Goal: Use online tool/utility: Use online tool/utility

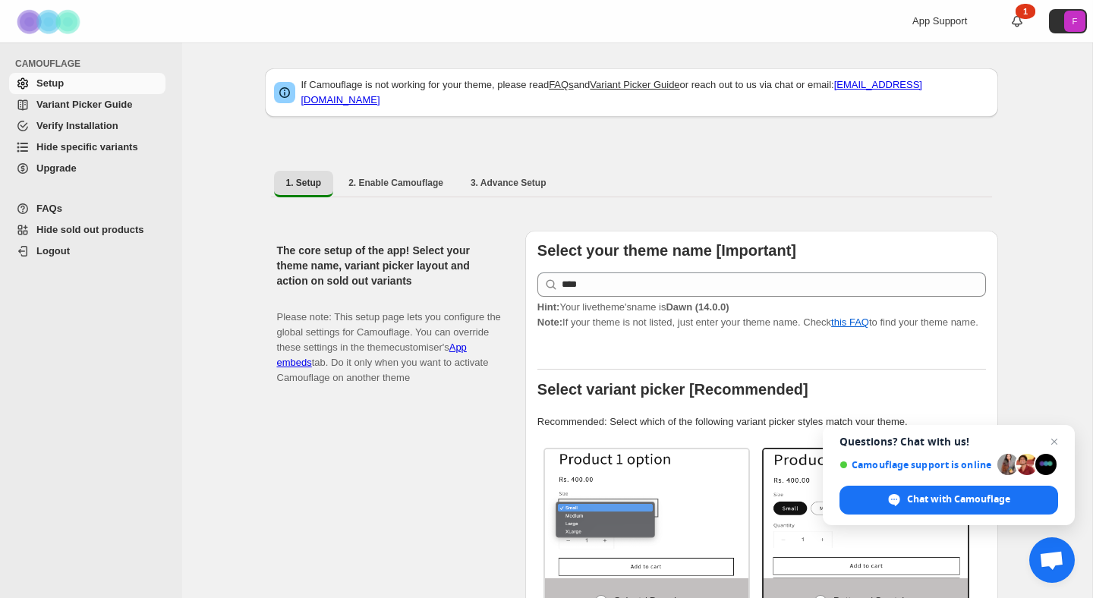
click at [78, 106] on span "Variant Picker Guide" at bounding box center [84, 104] width 96 height 11
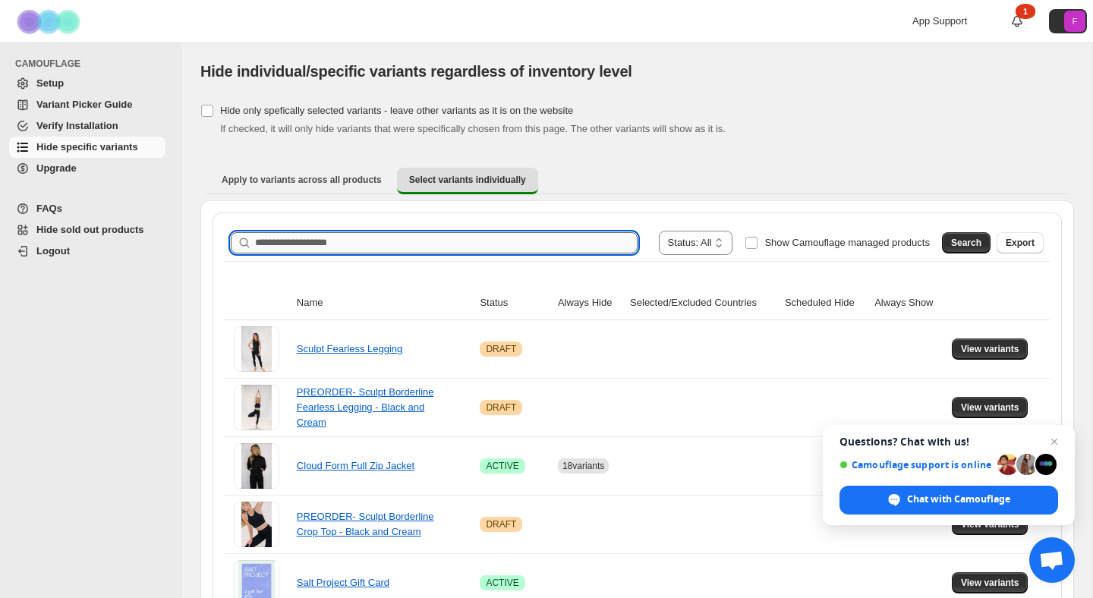
click at [455, 244] on input "Search product name" at bounding box center [446, 242] width 383 height 21
type input "********"
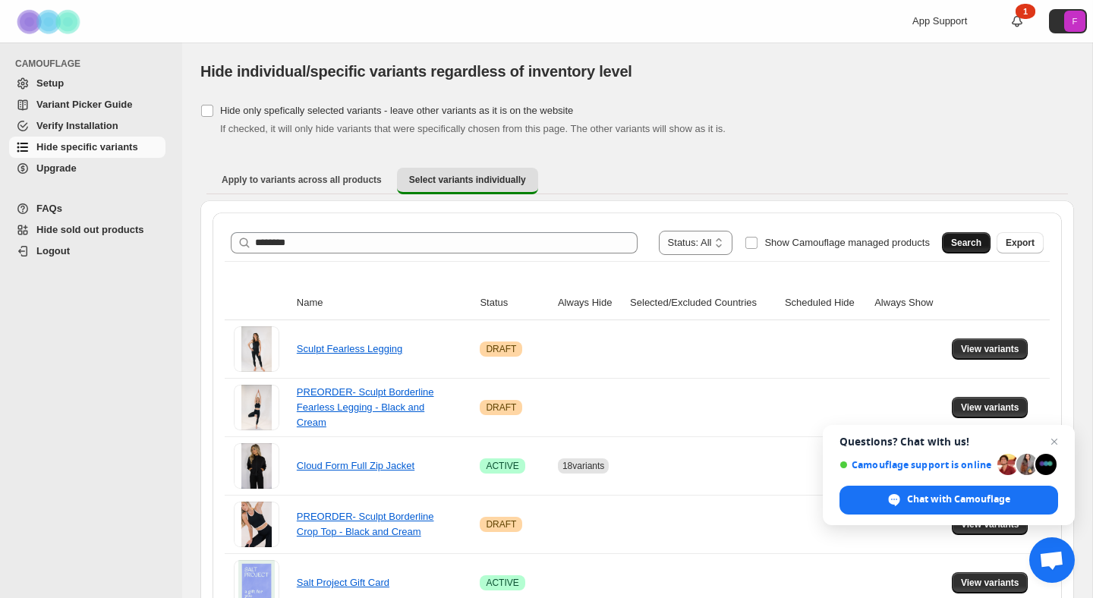
click at [955, 244] on span "Search" at bounding box center [966, 243] width 30 height 12
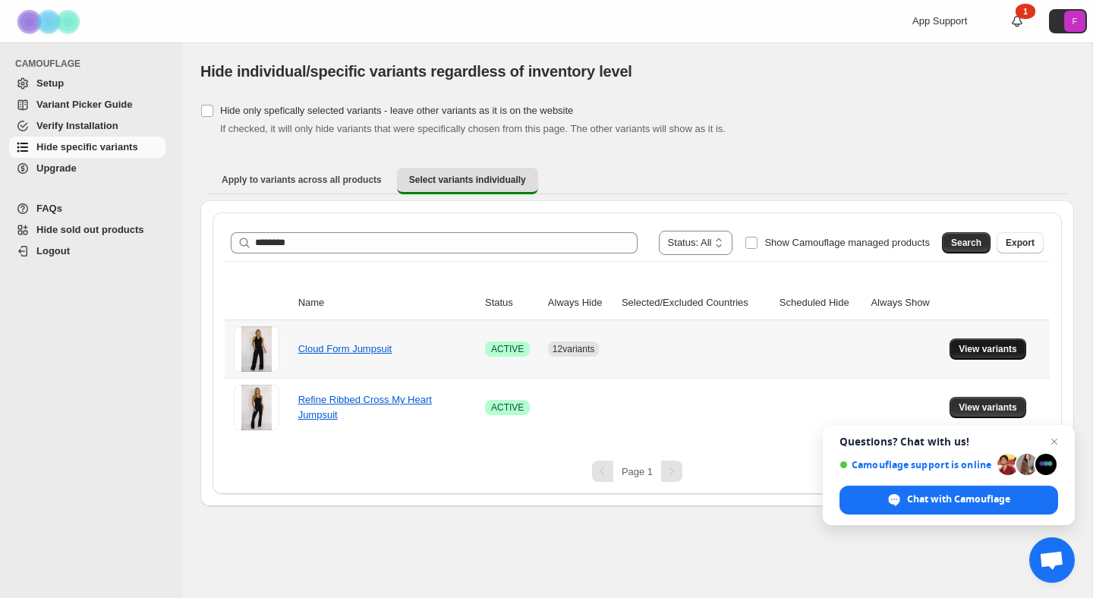
click at [1012, 345] on span "View variants" at bounding box center [988, 349] width 58 height 12
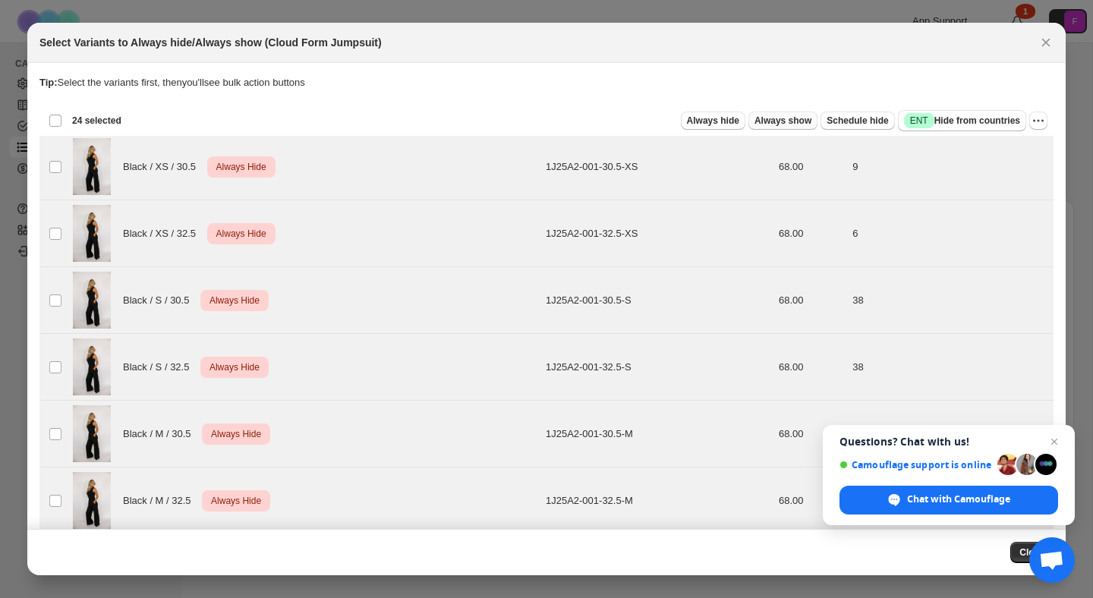
click at [775, 126] on span "Always show" at bounding box center [783, 121] width 57 height 12
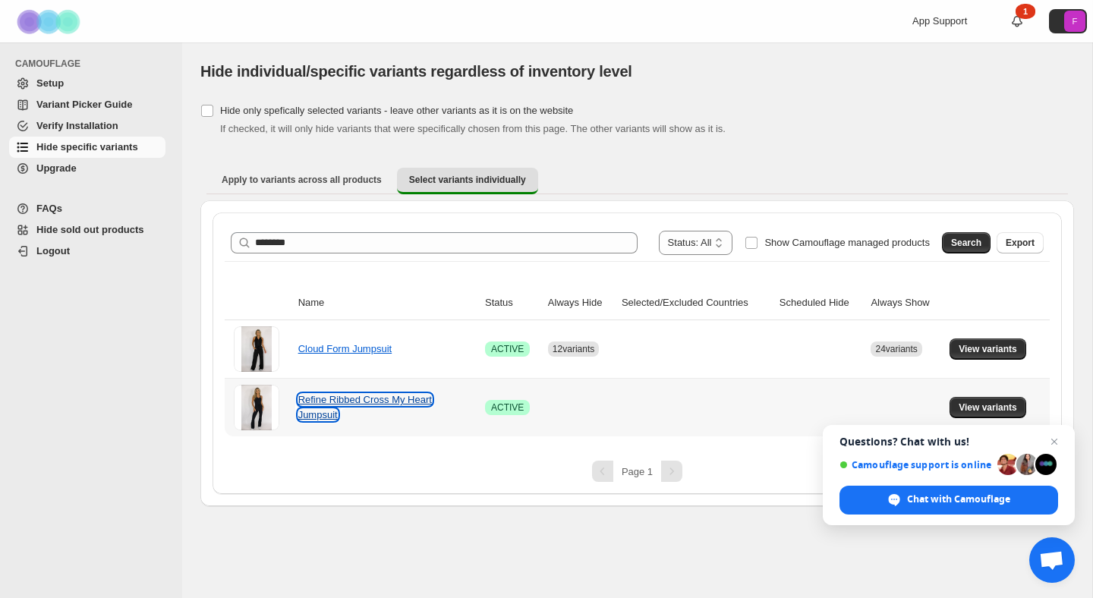
click at [371, 401] on link "Refine Ribbed Cross My Heart Jumpsuit" at bounding box center [365, 407] width 134 height 27
click at [977, 410] on span "View variants" at bounding box center [988, 408] width 58 height 12
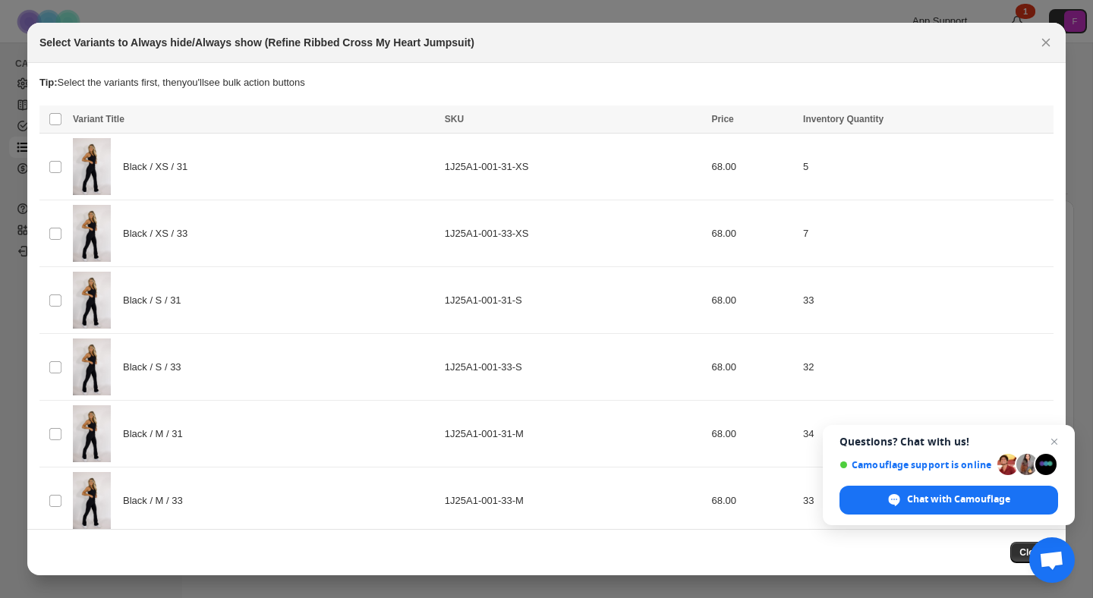
click at [64, 133] on th "Select all product variants" at bounding box center [53, 120] width 29 height 28
click at [61, 128] on th "Select all product variants" at bounding box center [53, 120] width 29 height 28
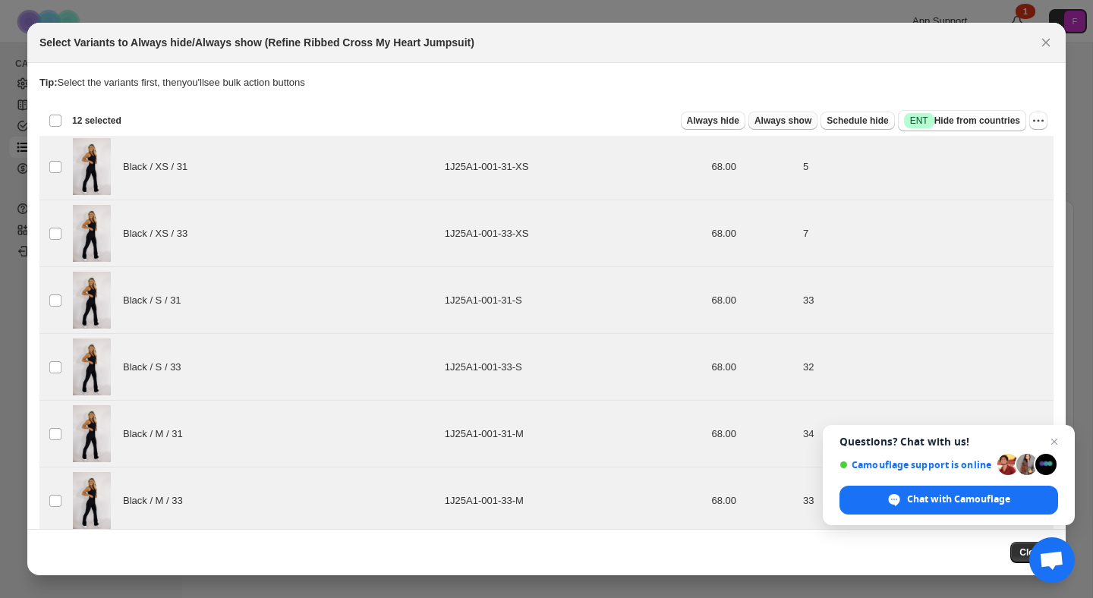
click at [773, 122] on span "Always show" at bounding box center [783, 121] width 57 height 12
